Goal: Task Accomplishment & Management: Manage account settings

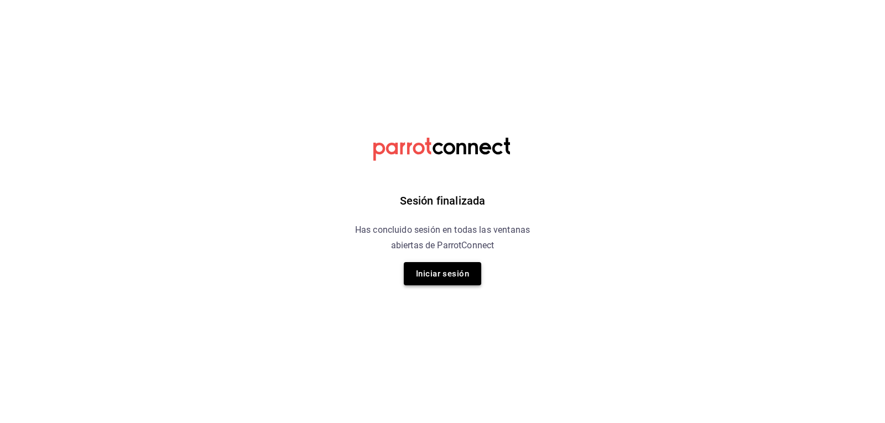
click at [440, 278] on button "Iniciar sesión" at bounding box center [442, 273] width 77 height 23
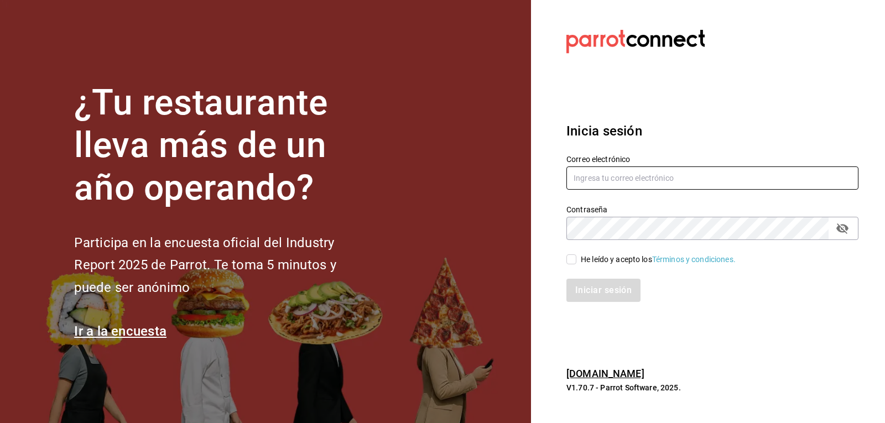
type input "[EMAIL_ADDRESS][DOMAIN_NAME]"
click at [570, 259] on input "He leído y acepto los Términos y condiciones." at bounding box center [571, 259] width 10 height 10
checkbox input "true"
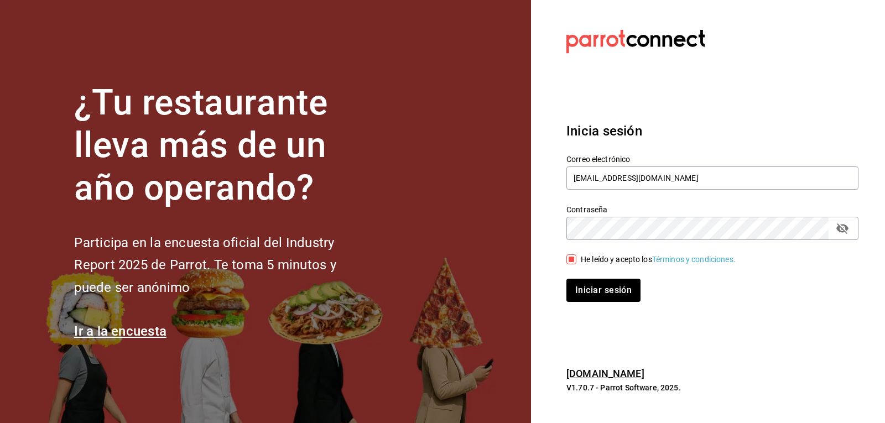
click at [602, 301] on div "Inicia sesión Correo electrónico [EMAIL_ADDRESS][DOMAIN_NAME] Contraseña Contra…" at bounding box center [712, 211] width 292 height 207
click at [610, 292] on button "Iniciar sesión" at bounding box center [603, 290] width 75 height 23
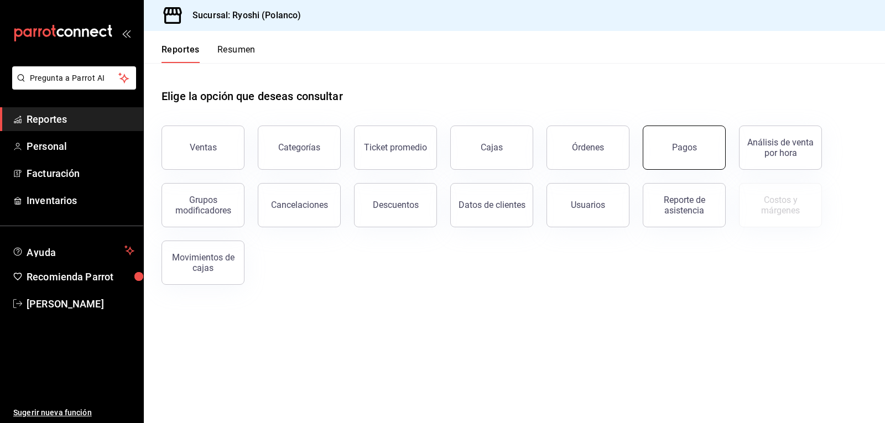
click at [693, 154] on button "Pagos" at bounding box center [683, 148] width 83 height 44
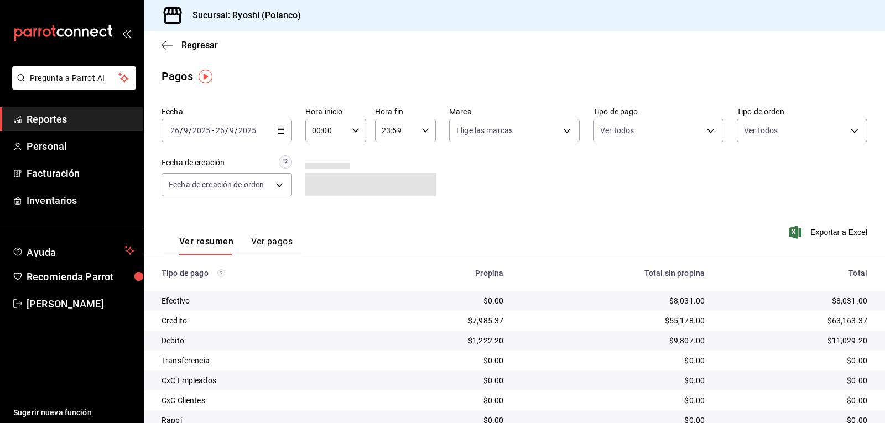
click at [352, 129] on icon "button" at bounding box center [356, 131] width 8 height 8
click at [316, 212] on span "02" at bounding box center [318, 211] width 13 height 9
type input "02:00"
click at [531, 173] on div at bounding box center [442, 211] width 885 height 423
click at [165, 46] on icon "button" at bounding box center [166, 45] width 11 height 10
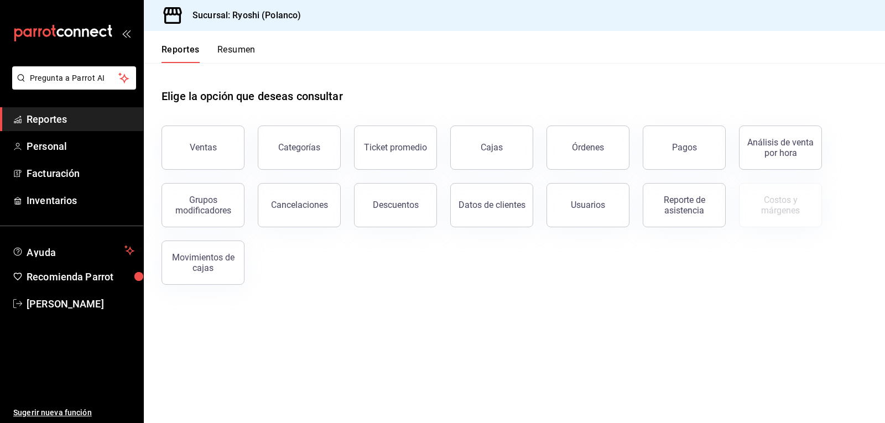
click at [169, 45] on button "Reportes" at bounding box center [180, 53] width 38 height 19
click at [167, 45] on button "Reportes" at bounding box center [180, 53] width 38 height 19
click at [53, 176] on span "Facturación" at bounding box center [81, 173] width 108 height 15
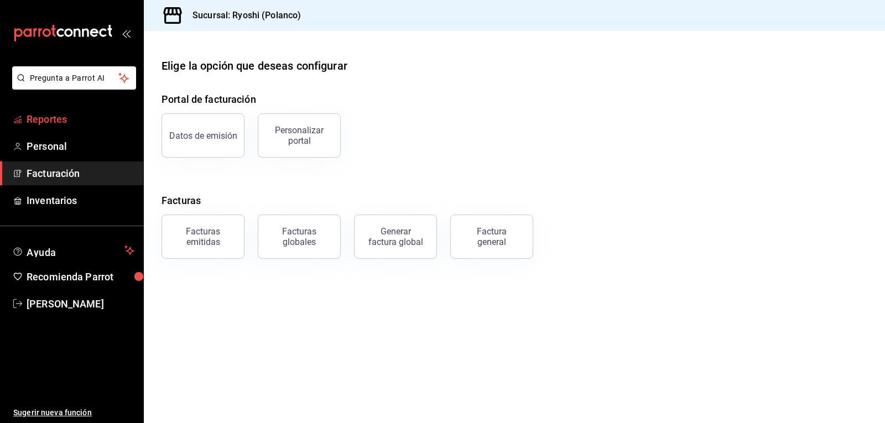
click at [61, 122] on span "Reportes" at bounding box center [81, 119] width 108 height 15
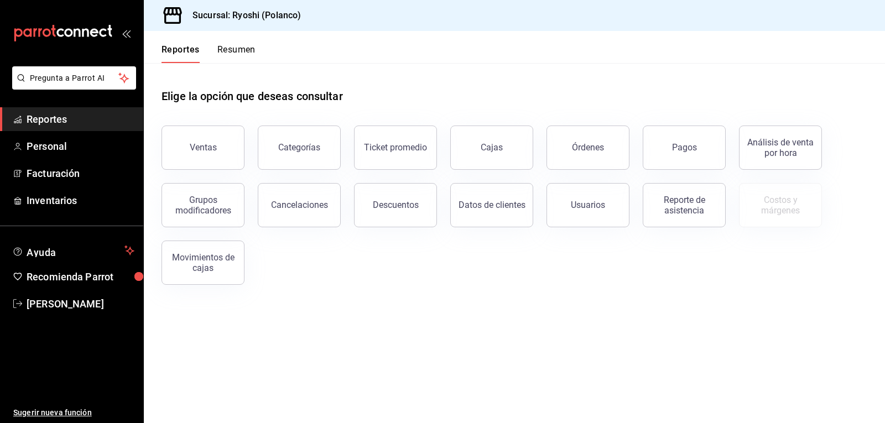
click at [230, 48] on button "Resumen" at bounding box center [236, 53] width 38 height 19
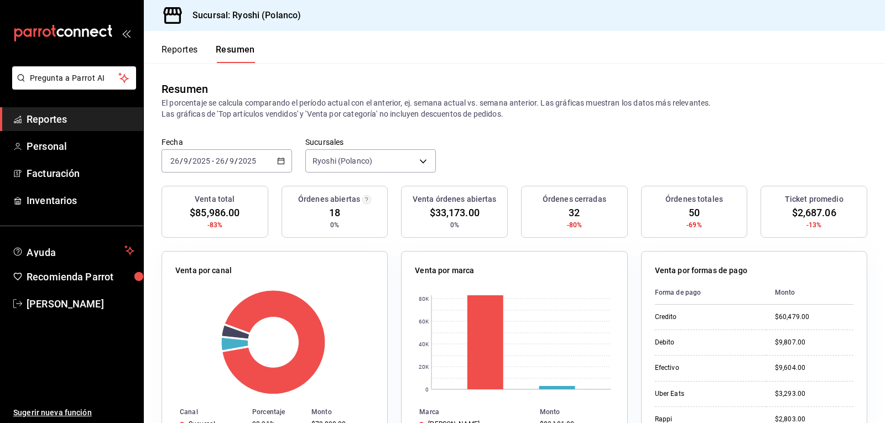
click at [176, 49] on button "Reportes" at bounding box center [179, 53] width 36 height 19
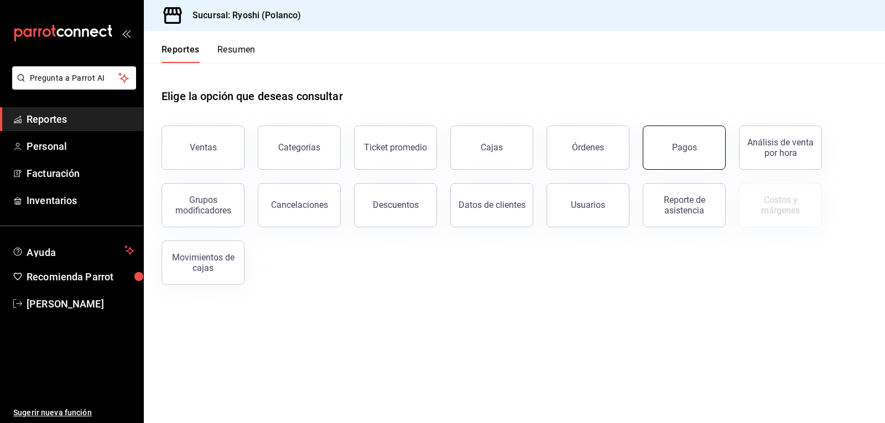
click at [688, 153] on button "Pagos" at bounding box center [683, 148] width 83 height 44
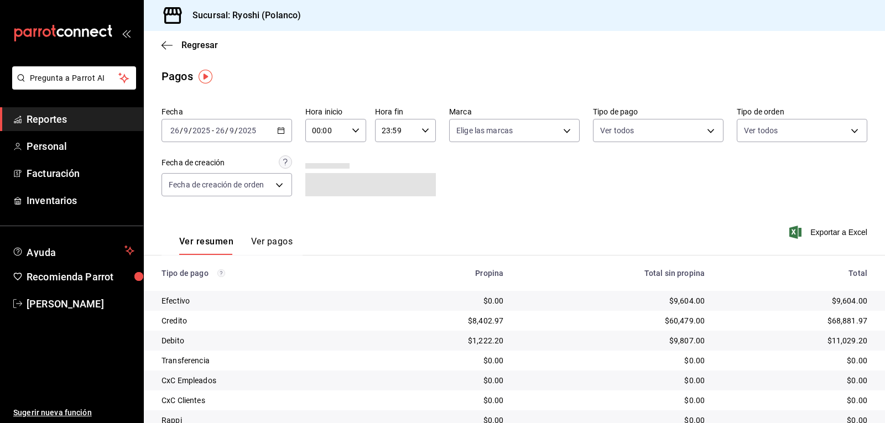
click at [352, 129] on icon "button" at bounding box center [356, 131] width 8 height 8
click at [320, 211] on span "02" at bounding box center [318, 211] width 13 height 9
type input "02:00"
click at [511, 173] on div at bounding box center [442, 211] width 885 height 423
